Goal: Task Accomplishment & Management: Manage account settings

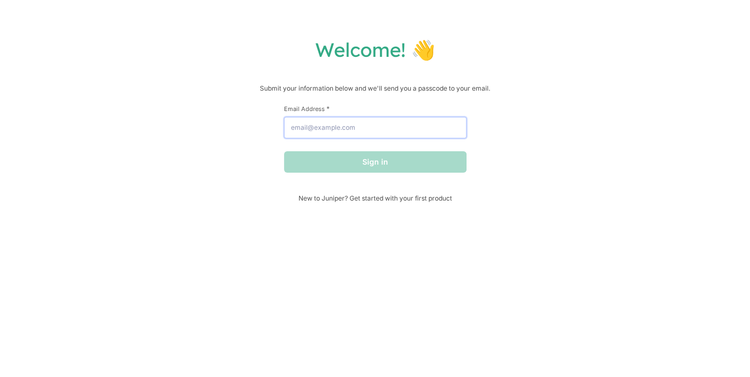
click at [354, 128] on input "Email Address *" at bounding box center [375, 127] width 182 height 21
type input "[EMAIL_ADDRESS][DOMAIN_NAME]"
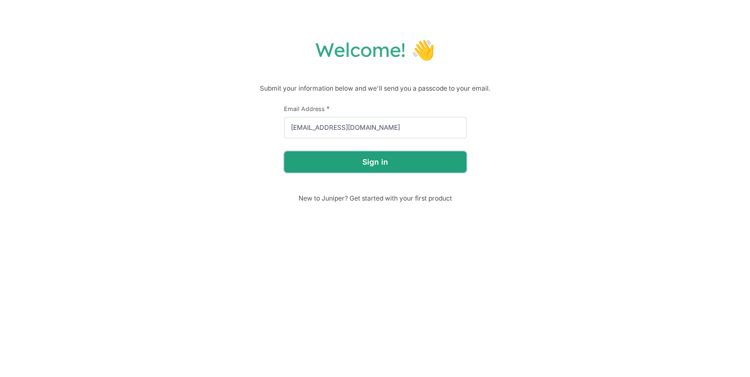
click at [342, 157] on button "Sign in" at bounding box center [375, 161] width 182 height 21
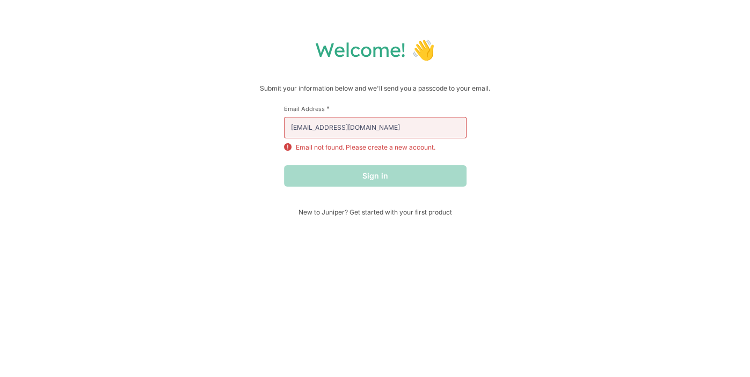
click at [385, 138] on div "Email Address * [EMAIL_ADDRESS][DOMAIN_NAME] Email not found. Please create a n…" at bounding box center [375, 129] width 182 height 48
click at [393, 134] on input "[EMAIL_ADDRESS][DOMAIN_NAME]" at bounding box center [375, 127] width 182 height 21
click at [366, 169] on div "Sign in" at bounding box center [375, 175] width 182 height 21
click at [364, 174] on div "Sign in" at bounding box center [375, 175] width 182 height 21
click at [401, 148] on p "Email not found. Please create a new account." at bounding box center [366, 148] width 140 height 10
